Goal: Task Accomplishment & Management: Use online tool/utility

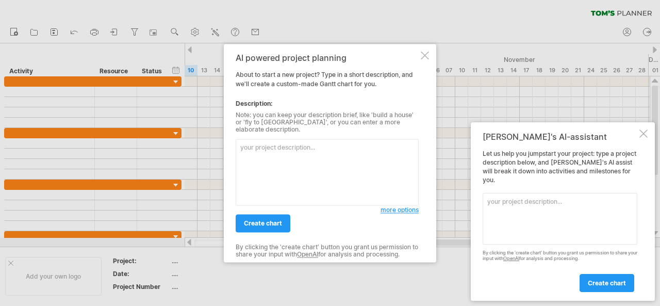
click at [253, 160] on textarea at bounding box center [327, 172] width 183 height 67
paste textarea "Lor Ipsumdo Sitamet Consect ad e seddo-eiusm tempor incididuntu laboreetdo mag …"
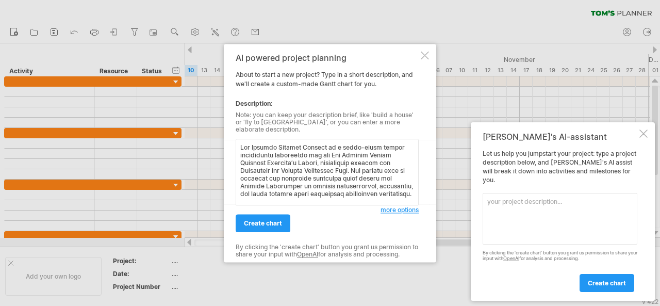
scroll to position [537, 0]
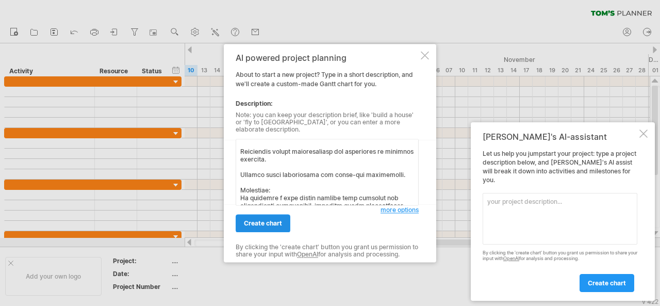
type textarea "Lor Ipsumdo Sitamet Consect ad e seddo-eiusm tempor incididuntu laboreetdo mag …"
click at [268, 220] on span "create chart" at bounding box center [263, 223] width 38 height 8
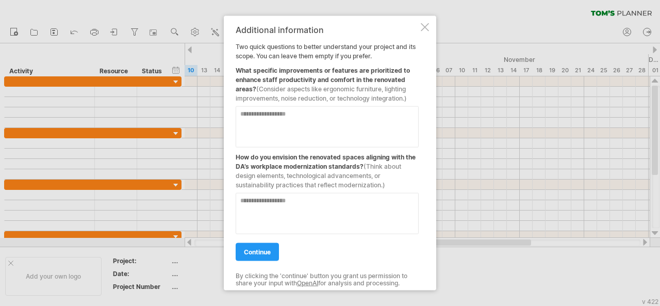
drag, startPoint x: 235, startPoint y: 70, endPoint x: 261, endPoint y: 90, distance: 32.8
click at [261, 90] on div "Additional information Two quick questions to better understand your project an…" at bounding box center [330, 152] width 212 height 275
drag, startPoint x: 235, startPoint y: 66, endPoint x: 272, endPoint y: 89, distance: 44.0
click at [272, 89] on div "Additional information Two quick questions to better understand your project an…" at bounding box center [330, 152] width 212 height 275
click at [261, 123] on textarea at bounding box center [327, 126] width 183 height 41
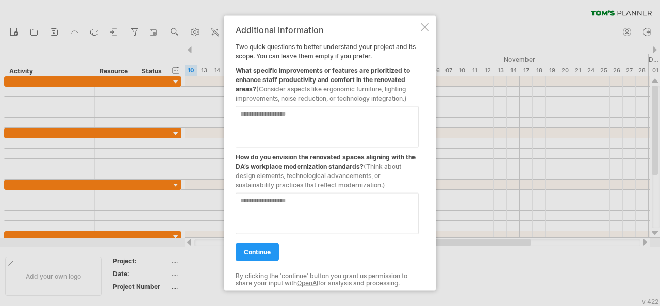
paste textarea "**********"
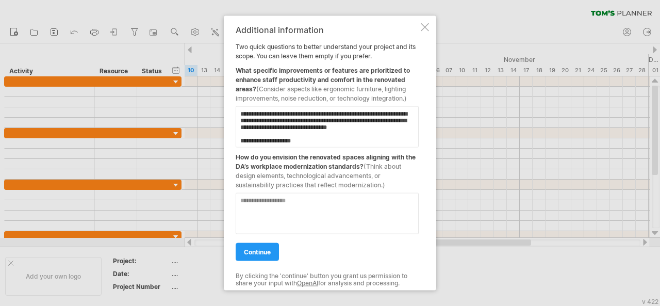
scroll to position [267, 0]
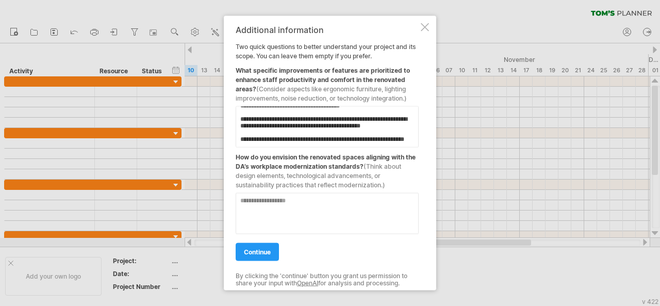
type textarea "**********"
click at [260, 209] on textarea at bounding box center [327, 212] width 183 height 41
click at [283, 205] on textarea at bounding box center [327, 212] width 183 height 41
paste textarea "**********"
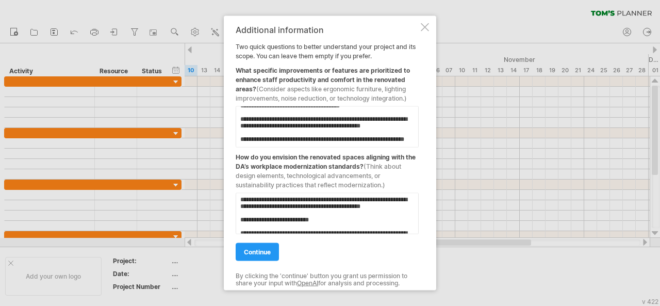
scroll to position [62, 0]
type textarea "**********"
click at [263, 250] on span "continue" at bounding box center [257, 252] width 27 height 8
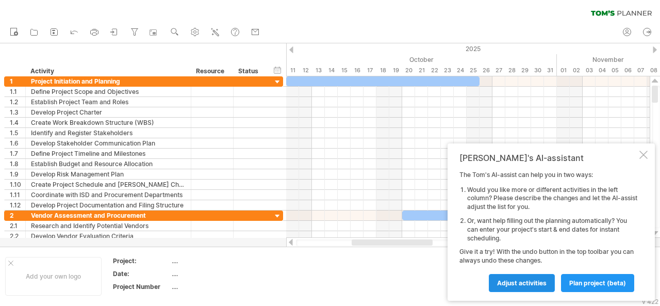
click at [537, 281] on span "Adjust activities" at bounding box center [522, 283] width 50 height 8
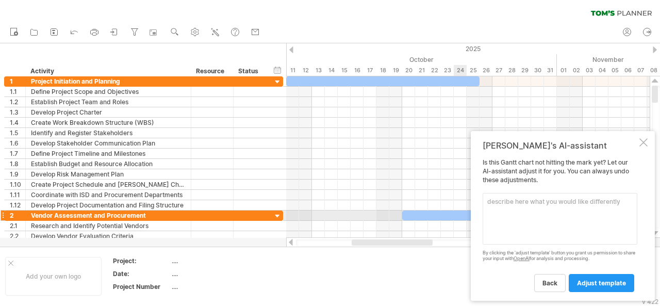
click at [519, 212] on textarea at bounding box center [560, 219] width 155 height 52
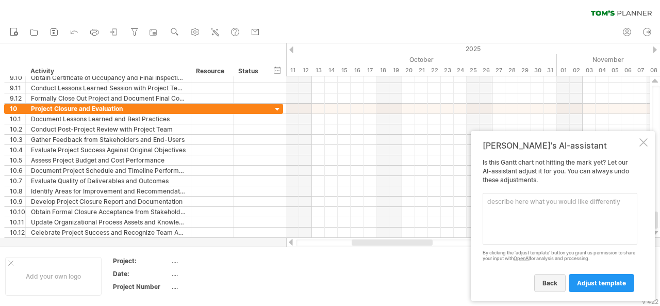
click at [553, 284] on span "back" at bounding box center [549, 283] width 15 height 8
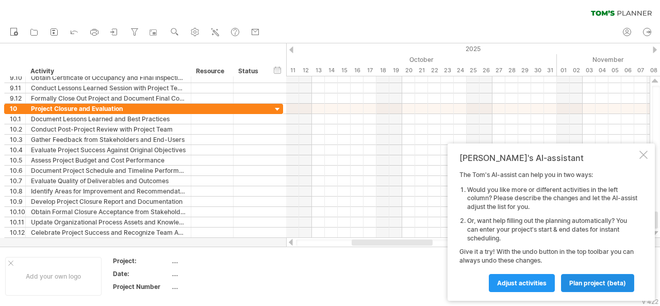
click at [584, 282] on span "plan project (beta)" at bounding box center [597, 283] width 57 height 8
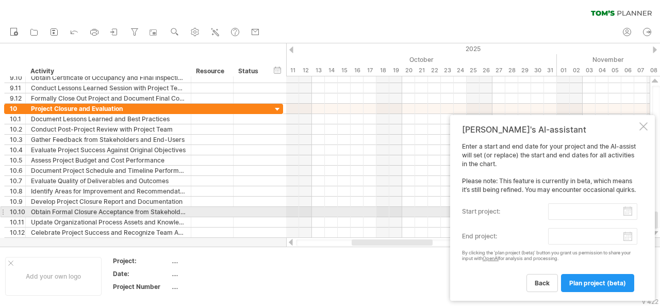
click at [628, 215] on input "start project:" at bounding box center [592, 211] width 89 height 17
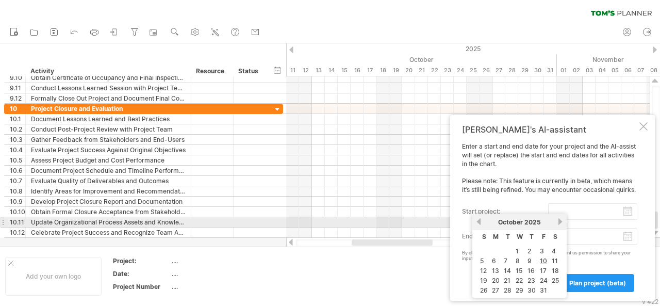
click at [479, 222] on link "previous" at bounding box center [479, 222] width 8 height 8
click at [558, 222] on link "next" at bounding box center [560, 222] width 8 height 8
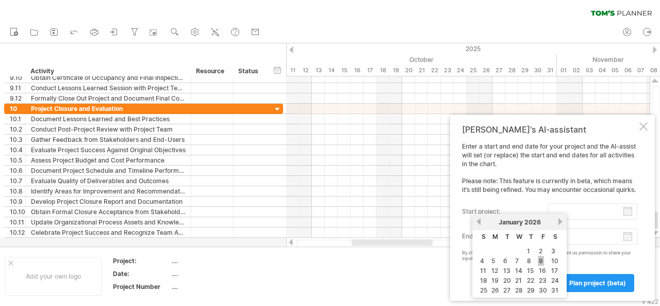
click at [541, 258] on link "9" at bounding box center [541, 261] width 6 height 10
type input "********"
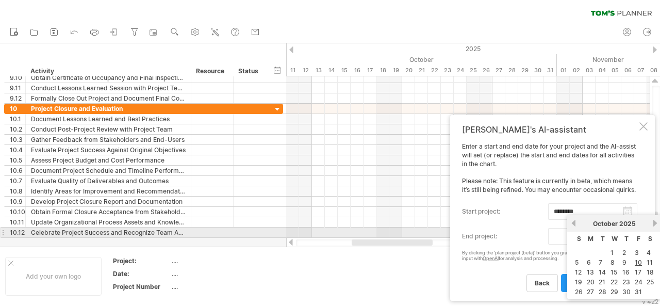
click at [627, 238] on body "progress(100%) Trying to reach [DOMAIN_NAME] Connected again... 0% clear filter…" at bounding box center [330, 154] width 660 height 308
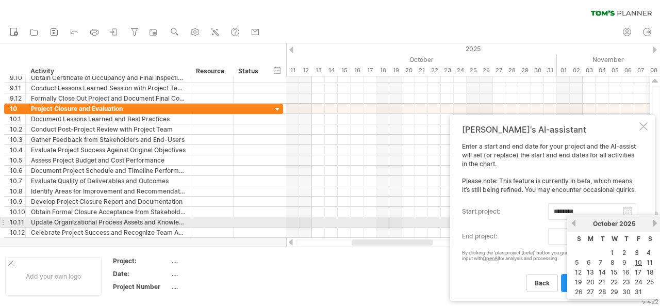
click at [655, 222] on link "next" at bounding box center [655, 223] width 8 height 8
click at [655, 222] on link "next" at bounding box center [654, 223] width 8 height 8
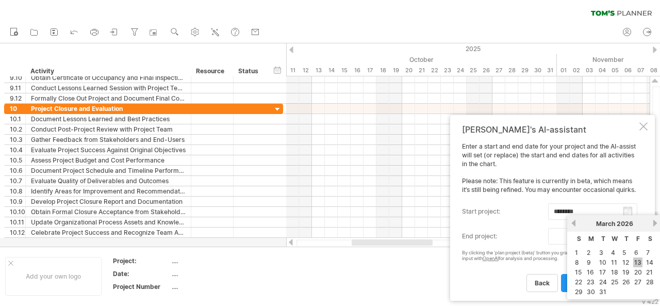
click at [638, 260] on link "13" at bounding box center [637, 262] width 9 height 10
type input "********"
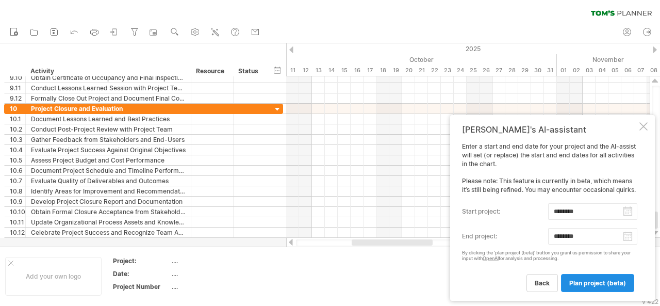
click at [600, 283] on span "plan project (beta)" at bounding box center [597, 283] width 57 height 8
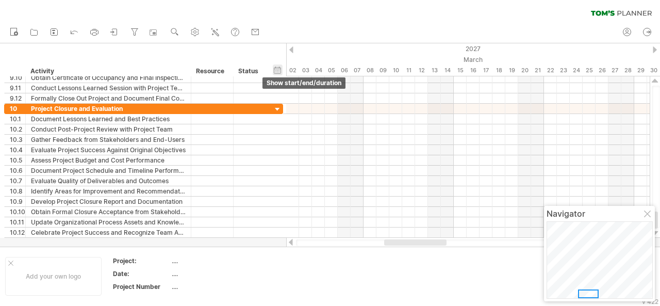
click at [277, 69] on div "hide start/end/duration show start/end/duration" at bounding box center [278, 69] width 10 height 11
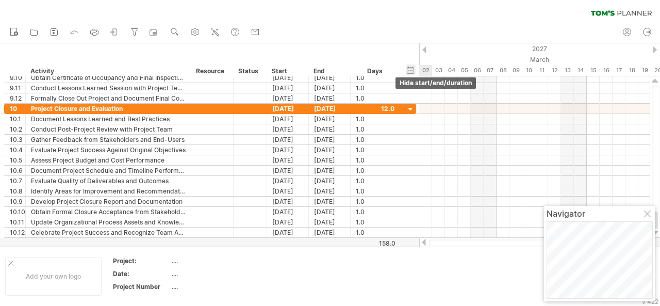
click at [277, 69] on div "Start" at bounding box center [287, 71] width 31 height 10
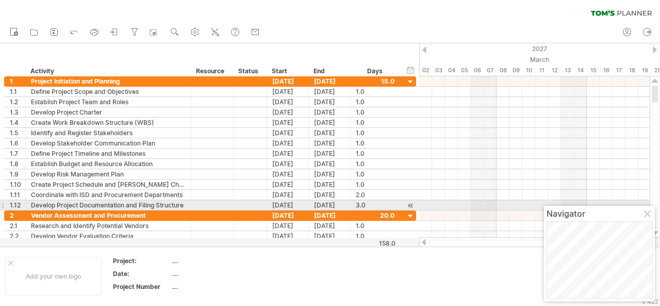
click at [647, 210] on div "Navigator" at bounding box center [600, 213] width 106 height 10
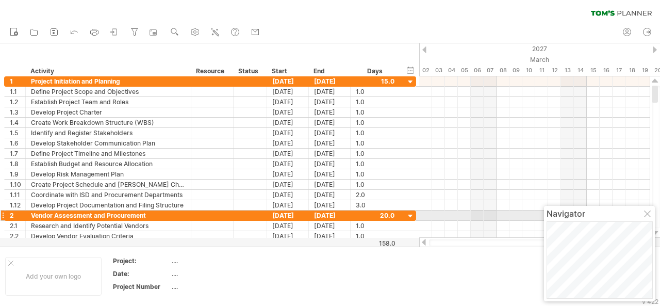
click at [647, 213] on div at bounding box center [648, 214] width 8 height 8
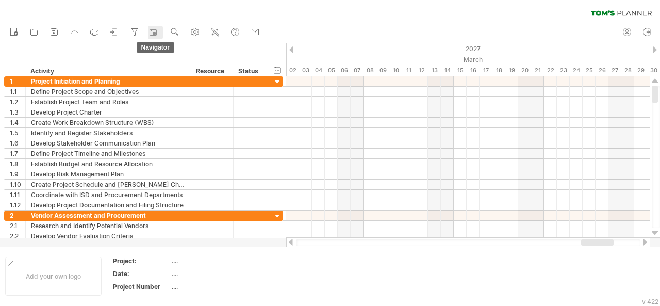
click at [152, 32] on rect at bounding box center [153, 32] width 10 height 10
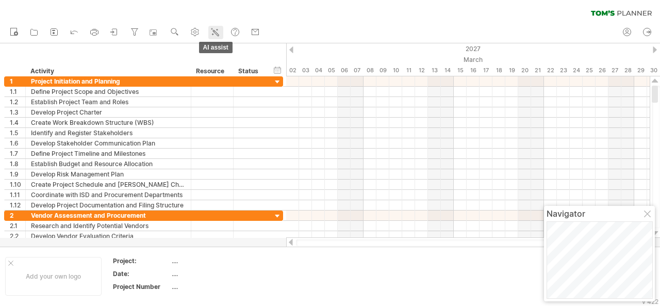
click at [219, 31] on icon at bounding box center [215, 32] width 10 height 10
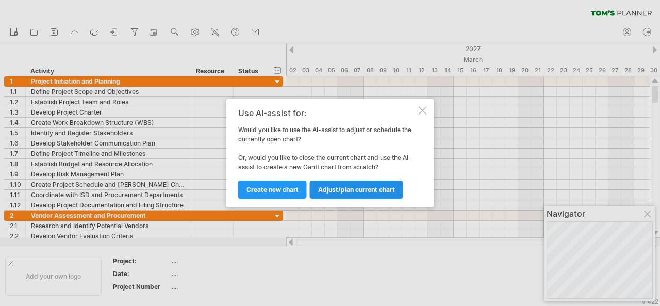
click at [362, 187] on span "Adjust/plan current chart" at bounding box center [356, 190] width 77 height 8
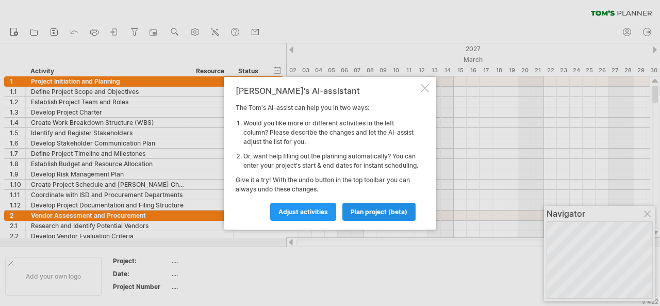
click at [369, 213] on span "plan project (beta)" at bounding box center [379, 212] width 57 height 8
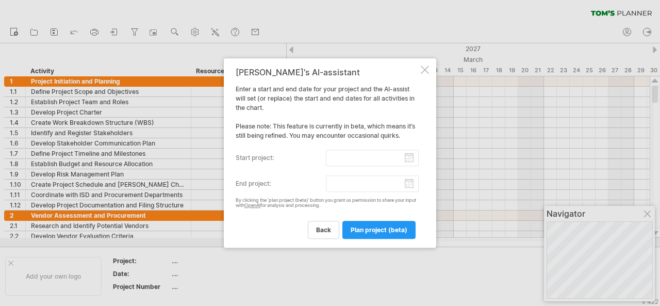
click at [408, 159] on input "start project:" at bounding box center [372, 158] width 93 height 17
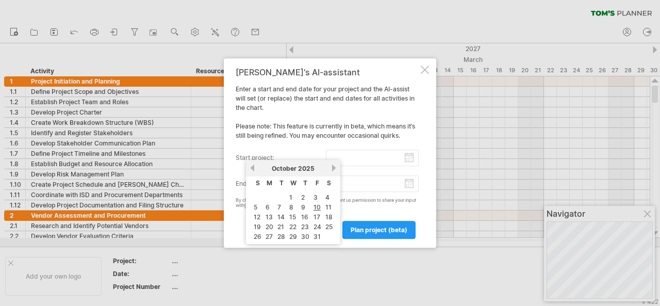
click at [332, 166] on link "next" at bounding box center [334, 168] width 8 height 8
click at [332, 164] on link "next" at bounding box center [334, 168] width 8 height 8
click at [332, 164] on link "next" at bounding box center [333, 168] width 8 height 8
click at [251, 167] on link "previous" at bounding box center [253, 168] width 8 height 8
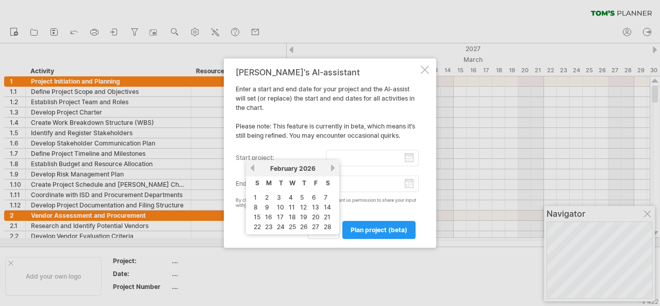
click at [251, 167] on link "previous" at bounding box center [253, 168] width 8 height 8
click at [316, 207] on link "9" at bounding box center [314, 207] width 6 height 10
type input "********"
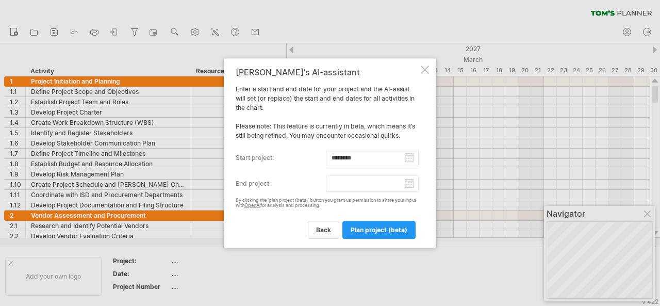
click at [408, 159] on input "********" at bounding box center [372, 158] width 93 height 17
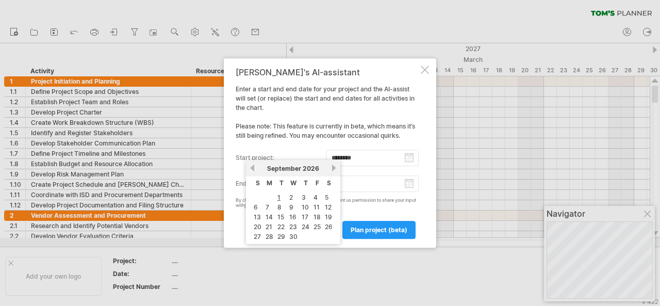
click at [331, 166] on link "next" at bounding box center [334, 168] width 8 height 8
click at [254, 170] on link "previous" at bounding box center [253, 168] width 8 height 8
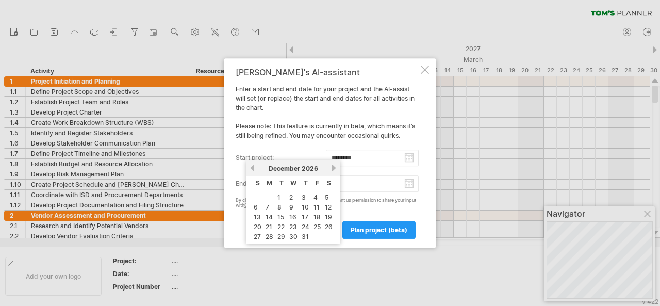
click at [254, 170] on link "previous" at bounding box center [253, 168] width 8 height 8
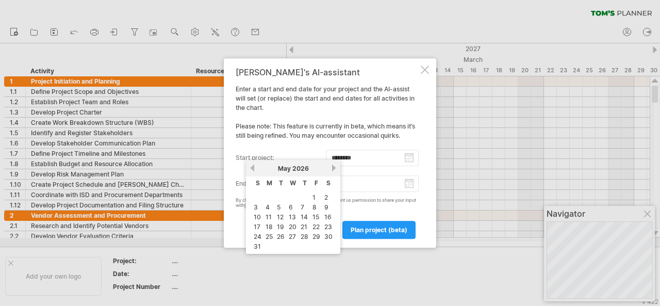
click at [254, 170] on link "previous" at bounding box center [253, 168] width 8 height 8
click at [316, 206] on link "9" at bounding box center [314, 207] width 6 height 10
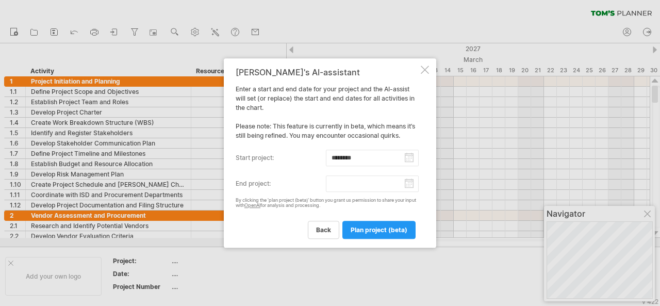
click at [407, 186] on input "end project:" at bounding box center [372, 183] width 93 height 17
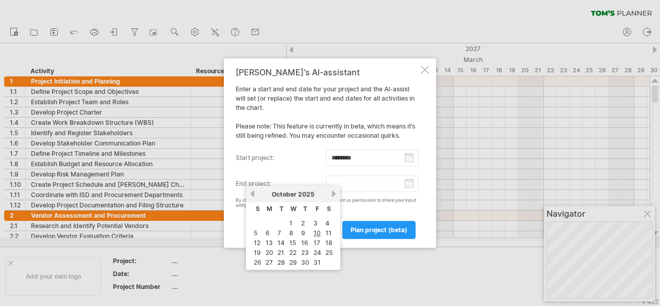
click at [333, 194] on link "next" at bounding box center [334, 194] width 8 height 8
click at [314, 229] on link "13" at bounding box center [316, 233] width 9 height 10
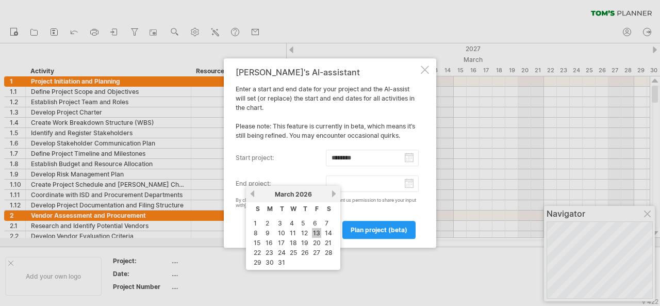
type input "********"
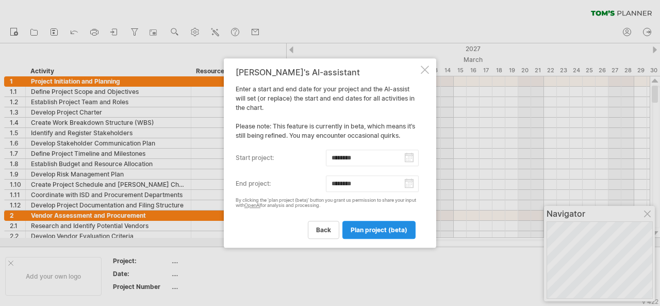
click at [375, 227] on span "plan project (beta)" at bounding box center [379, 230] width 57 height 8
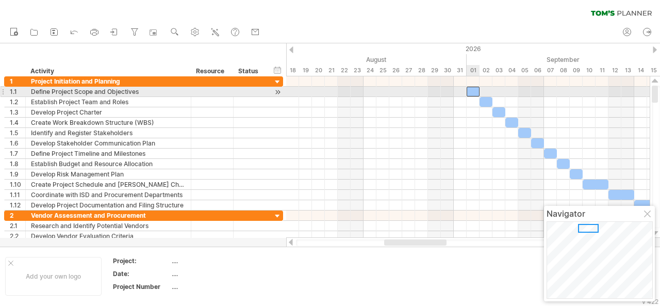
click at [474, 92] on div at bounding box center [473, 92] width 13 height 10
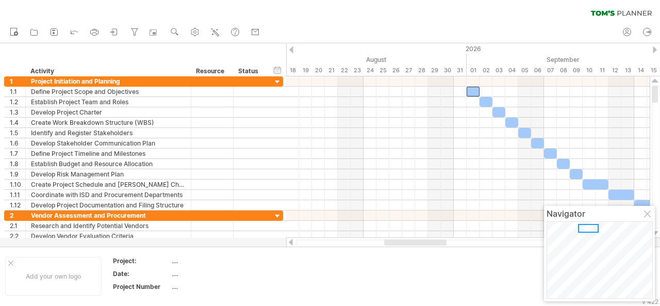
click at [656, 50] on div at bounding box center [655, 49] width 4 height 7
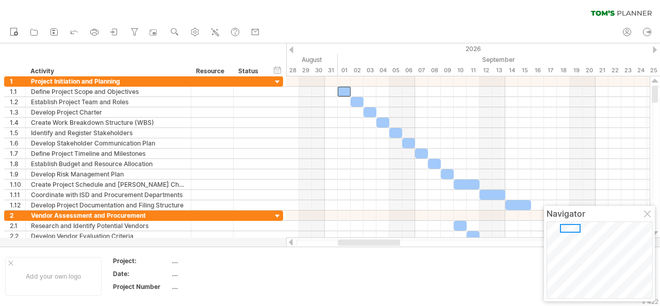
click at [656, 50] on div at bounding box center [655, 49] width 4 height 7
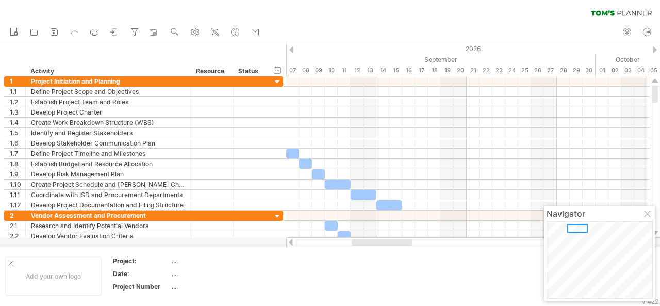
click at [656, 50] on div at bounding box center [655, 49] width 4 height 7
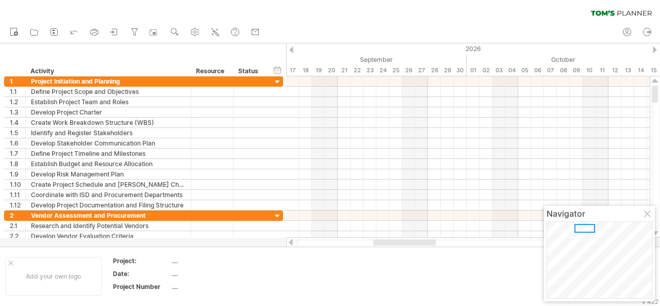
click at [656, 50] on div at bounding box center [655, 49] width 4 height 7
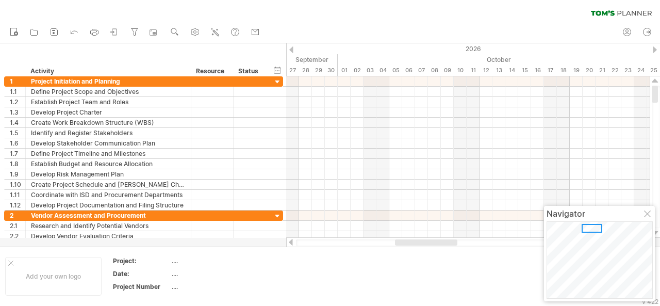
click at [656, 50] on div at bounding box center [655, 49] width 4 height 7
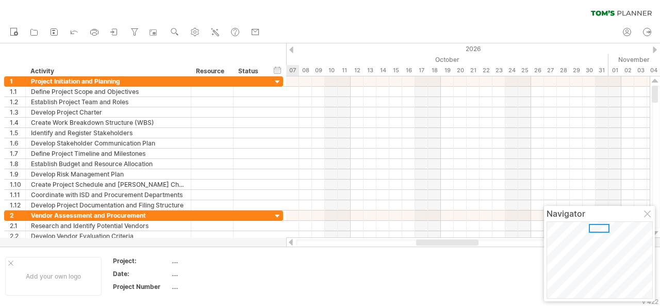
click at [656, 50] on div at bounding box center [655, 49] width 4 height 7
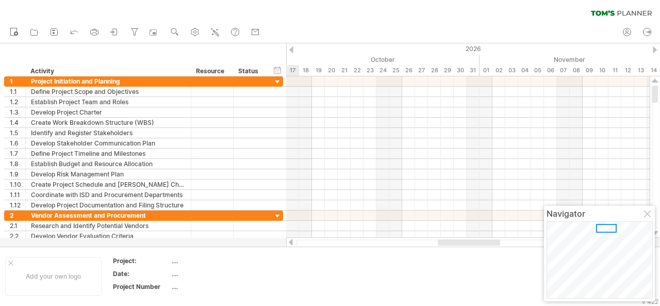
click at [292, 50] on div at bounding box center [291, 49] width 4 height 7
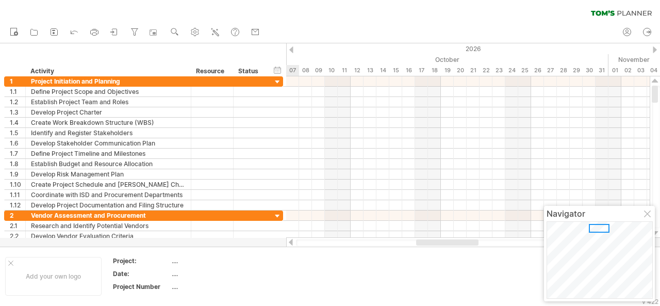
click at [292, 50] on div at bounding box center [291, 49] width 4 height 7
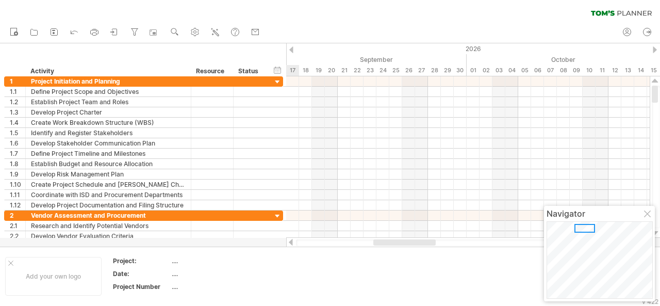
click at [292, 50] on div at bounding box center [291, 49] width 4 height 7
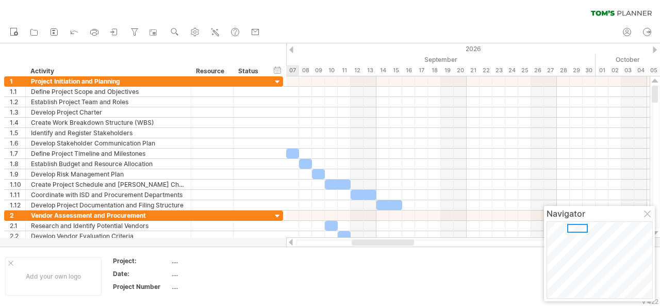
click at [293, 48] on div at bounding box center [291, 49] width 4 height 7
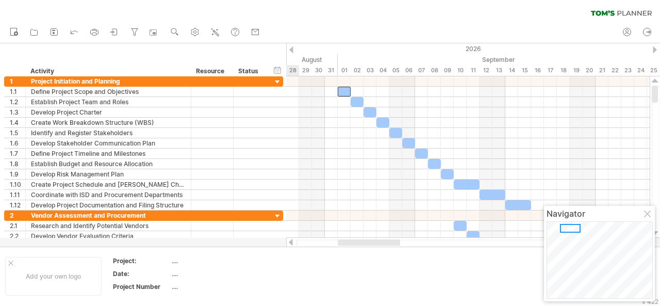
click at [293, 48] on div at bounding box center [291, 49] width 4 height 7
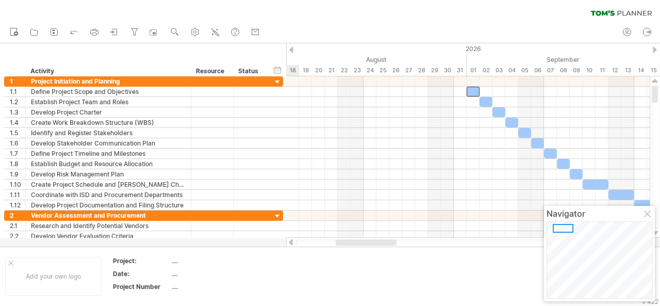
click at [293, 48] on div at bounding box center [291, 49] width 4 height 7
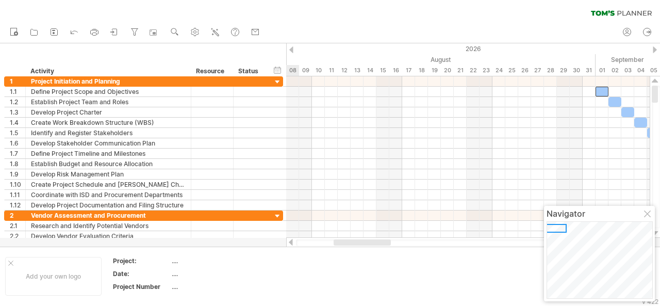
click at [293, 48] on div at bounding box center [291, 49] width 4 height 7
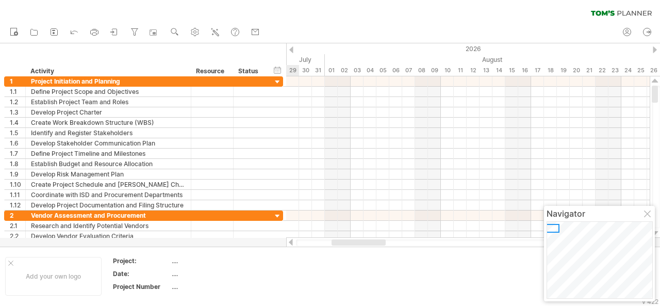
click at [293, 48] on div at bounding box center [291, 49] width 4 height 7
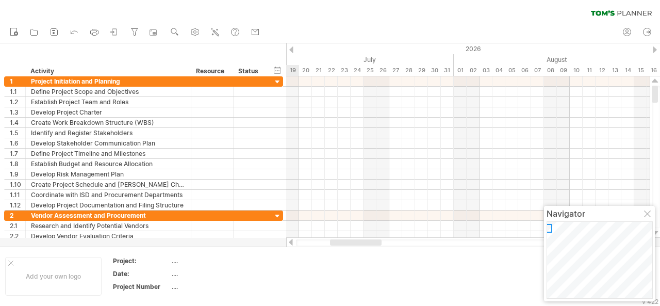
click at [293, 48] on div at bounding box center [291, 49] width 4 height 7
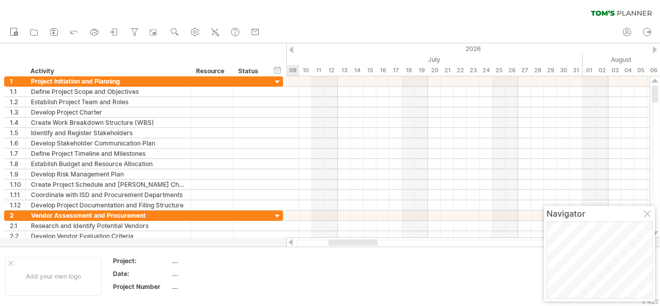
click at [293, 48] on div at bounding box center [291, 49] width 4 height 7
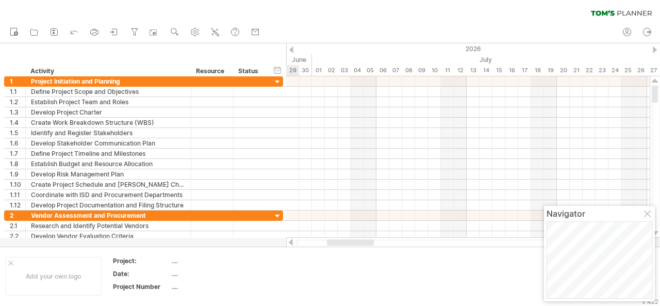
click at [293, 48] on div at bounding box center [291, 49] width 4 height 7
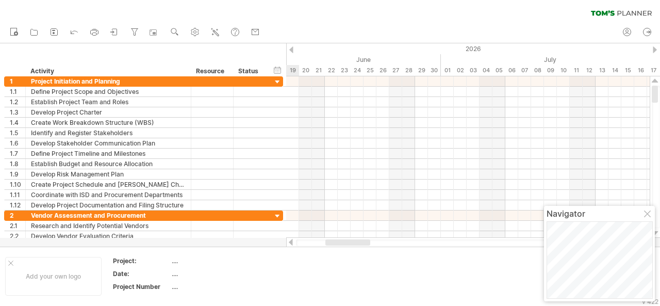
click at [293, 48] on div at bounding box center [291, 49] width 4 height 7
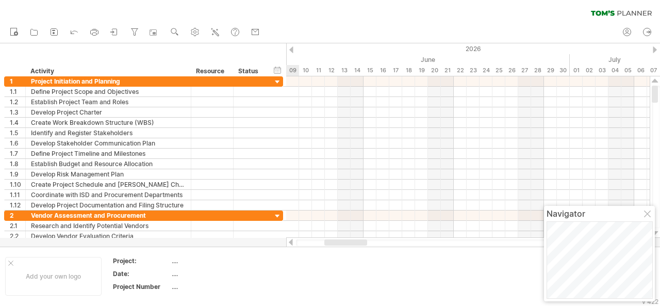
click at [293, 48] on div at bounding box center [291, 49] width 4 height 7
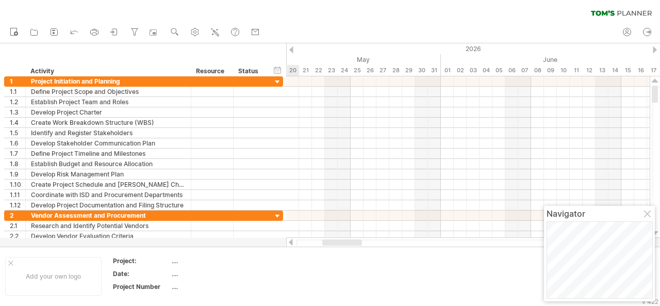
click at [293, 48] on div at bounding box center [291, 49] width 4 height 7
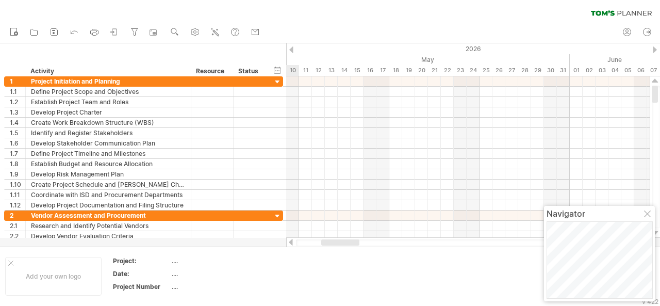
click at [293, 48] on div at bounding box center [291, 49] width 4 height 7
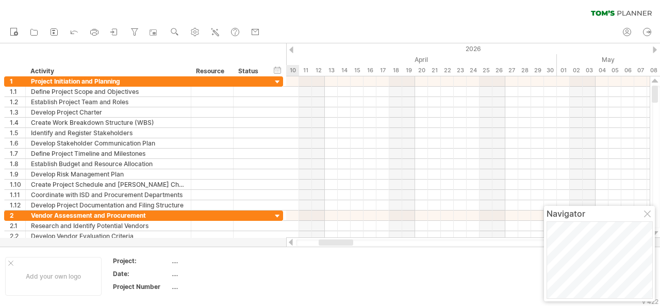
click at [293, 48] on div at bounding box center [291, 49] width 4 height 7
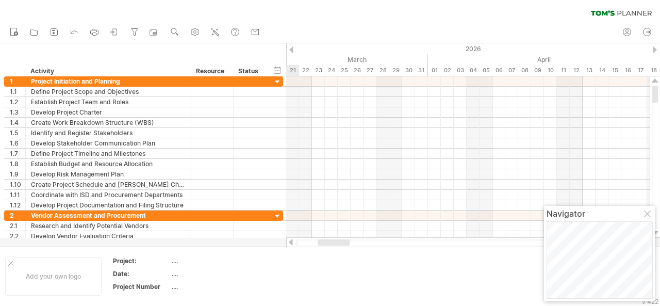
click at [293, 48] on div at bounding box center [291, 49] width 4 height 7
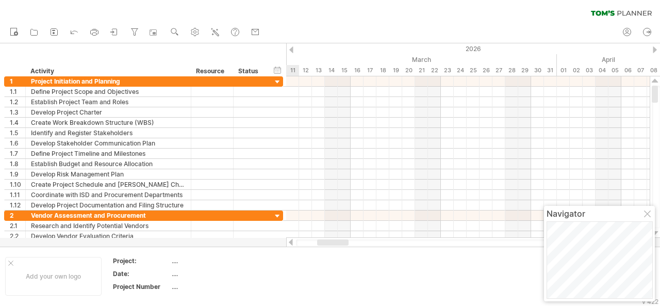
click at [293, 48] on div at bounding box center [291, 49] width 4 height 7
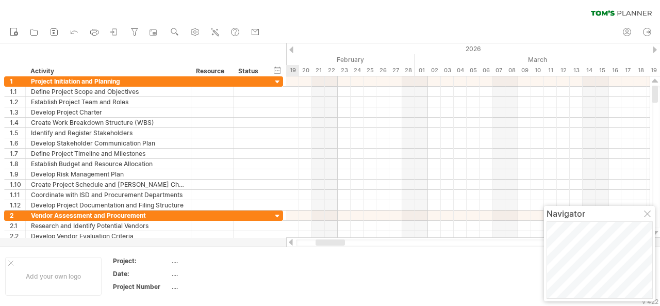
click at [293, 48] on div at bounding box center [291, 49] width 4 height 7
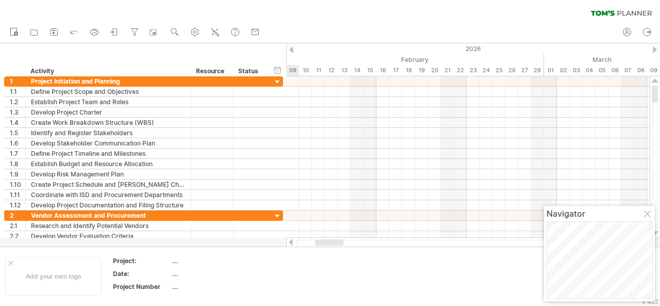
click at [293, 48] on div at bounding box center [291, 49] width 4 height 7
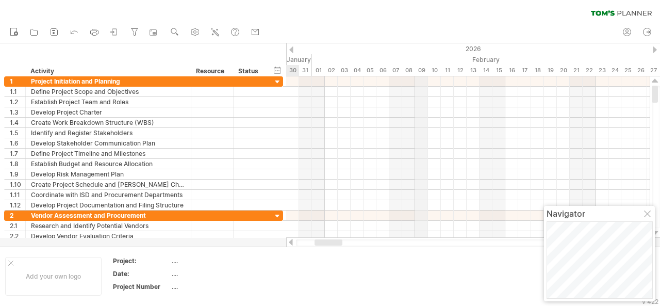
click at [420, 70] on div "09" at bounding box center [421, 70] width 13 height 11
click at [214, 30] on icon at bounding box center [216, 33] width 6 height 6
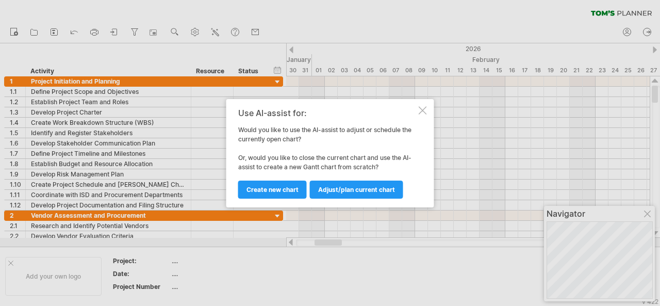
click at [421, 108] on div at bounding box center [423, 110] width 8 height 8
